Goal: Task Accomplishment & Management: Use online tool/utility

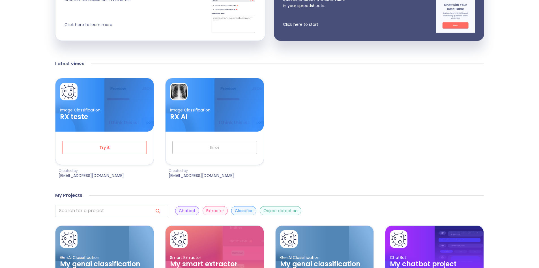
scroll to position [142, 0]
click at [86, 109] on p "Image Classification" at bounding box center [104, 109] width 89 height 5
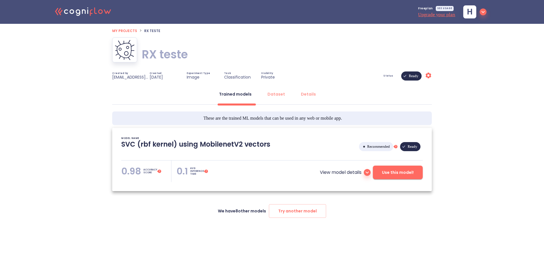
type textarea "[[DATE] 19:25:06]- Starting with download required files from shared storage [[…"
click at [303, 95] on div "Details" at bounding box center [308, 94] width 15 height 6
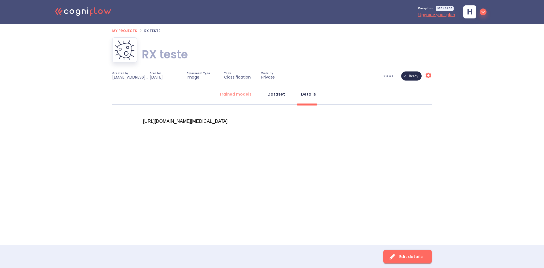
click at [272, 94] on div "Dataset" at bounding box center [276, 94] width 18 height 6
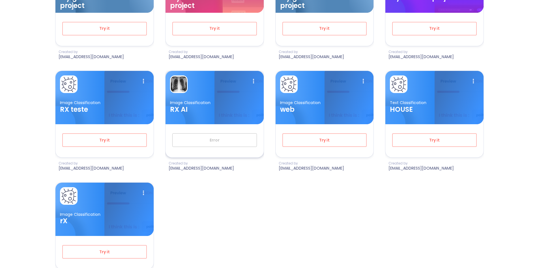
scroll to position [433, 0]
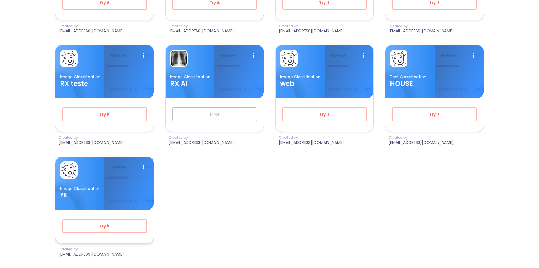
click at [123, 172] on div at bounding box center [104, 170] width 89 height 18
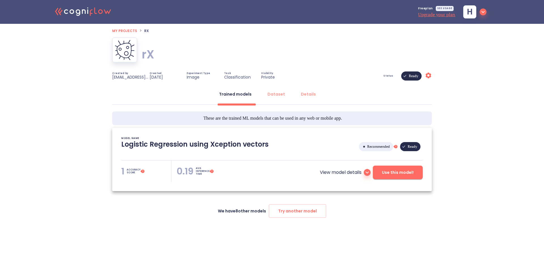
type textarea "[[DATE] 14:16:38]- Starting with download required files from shared storage [[…"
click at [272, 94] on div "Dataset" at bounding box center [276, 94] width 18 height 6
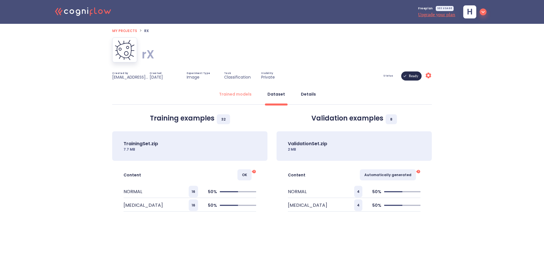
click at [297, 94] on button "Details" at bounding box center [308, 94] width 22 height 14
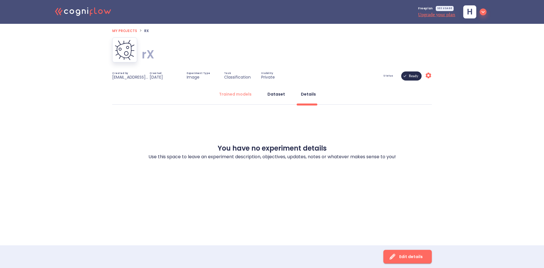
click at [273, 98] on button "Dataset" at bounding box center [276, 94] width 24 height 14
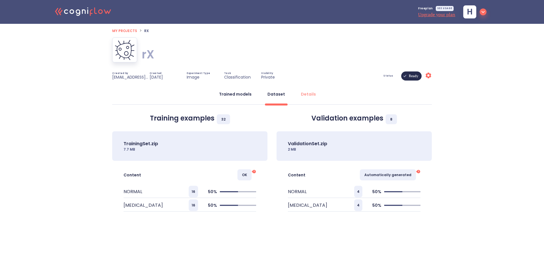
click at [231, 93] on div "Trained models" at bounding box center [235, 94] width 33 height 6
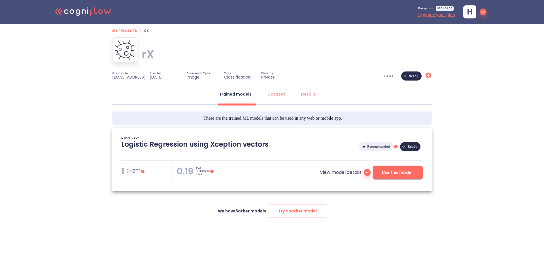
click at [396, 173] on span "Use this model!" at bounding box center [398, 172] width 32 height 7
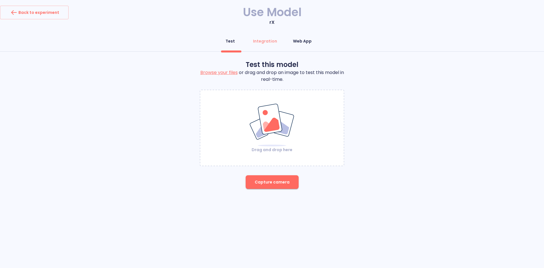
click at [301, 44] on button "Web App" at bounding box center [301, 41] width 25 height 14
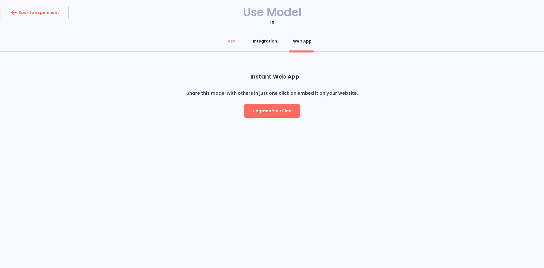
click at [261, 45] on button "Integration" at bounding box center [264, 41] width 31 height 14
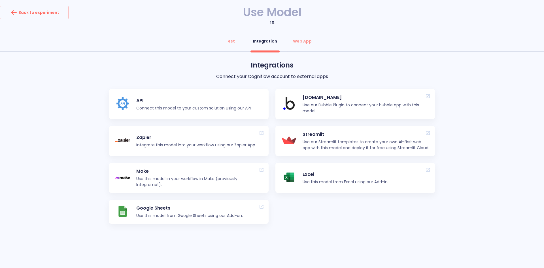
click at [222, 102] on p "API" at bounding box center [193, 100] width 115 height 7
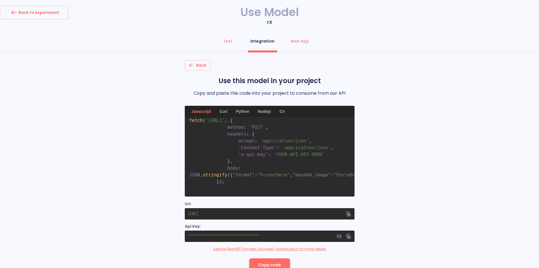
scroll to position [16, 0]
click at [349, 235] on icon "button" at bounding box center [349, 236] width 6 height 6
